Goal: Navigation & Orientation: Find specific page/section

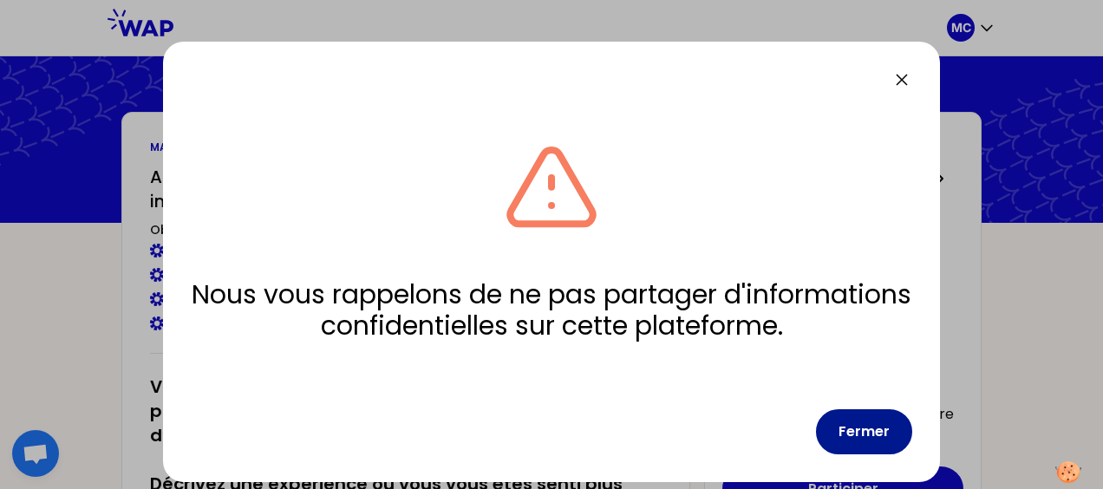
click at [871, 433] on button "Fermer" at bounding box center [864, 431] width 96 height 45
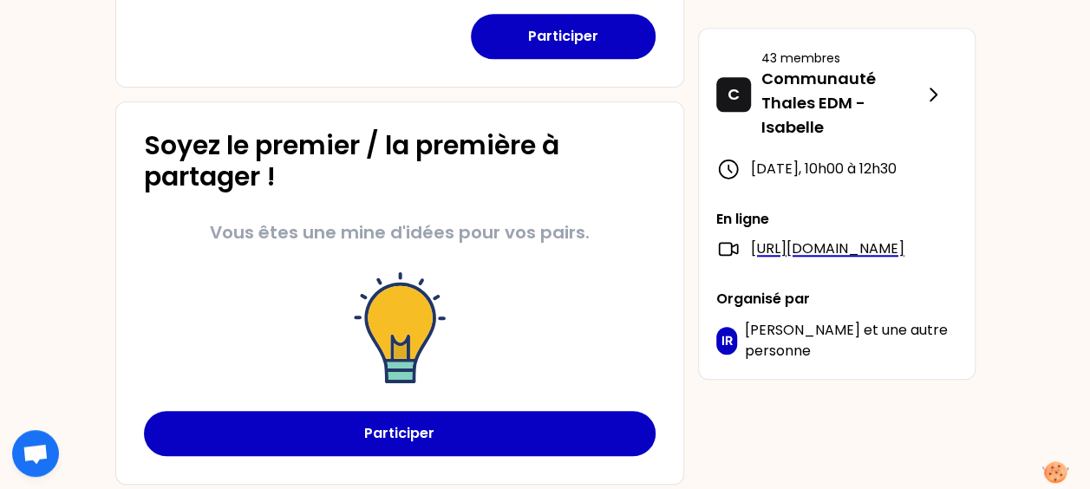
scroll to position [801, 0]
